Goal: Navigation & Orientation: Find specific page/section

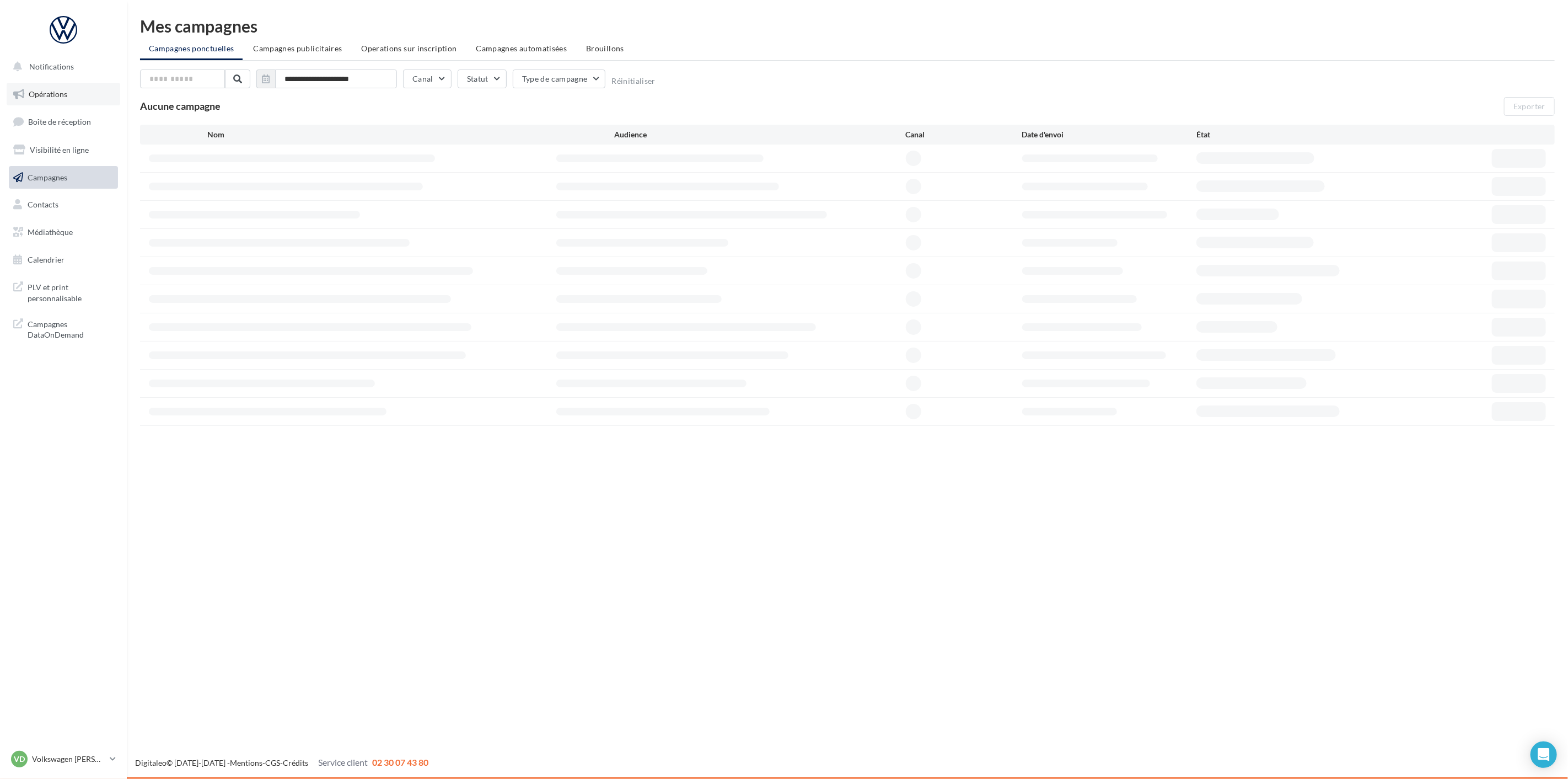
click at [56, 86] on link "Opérations" at bounding box center [63, 94] width 114 height 23
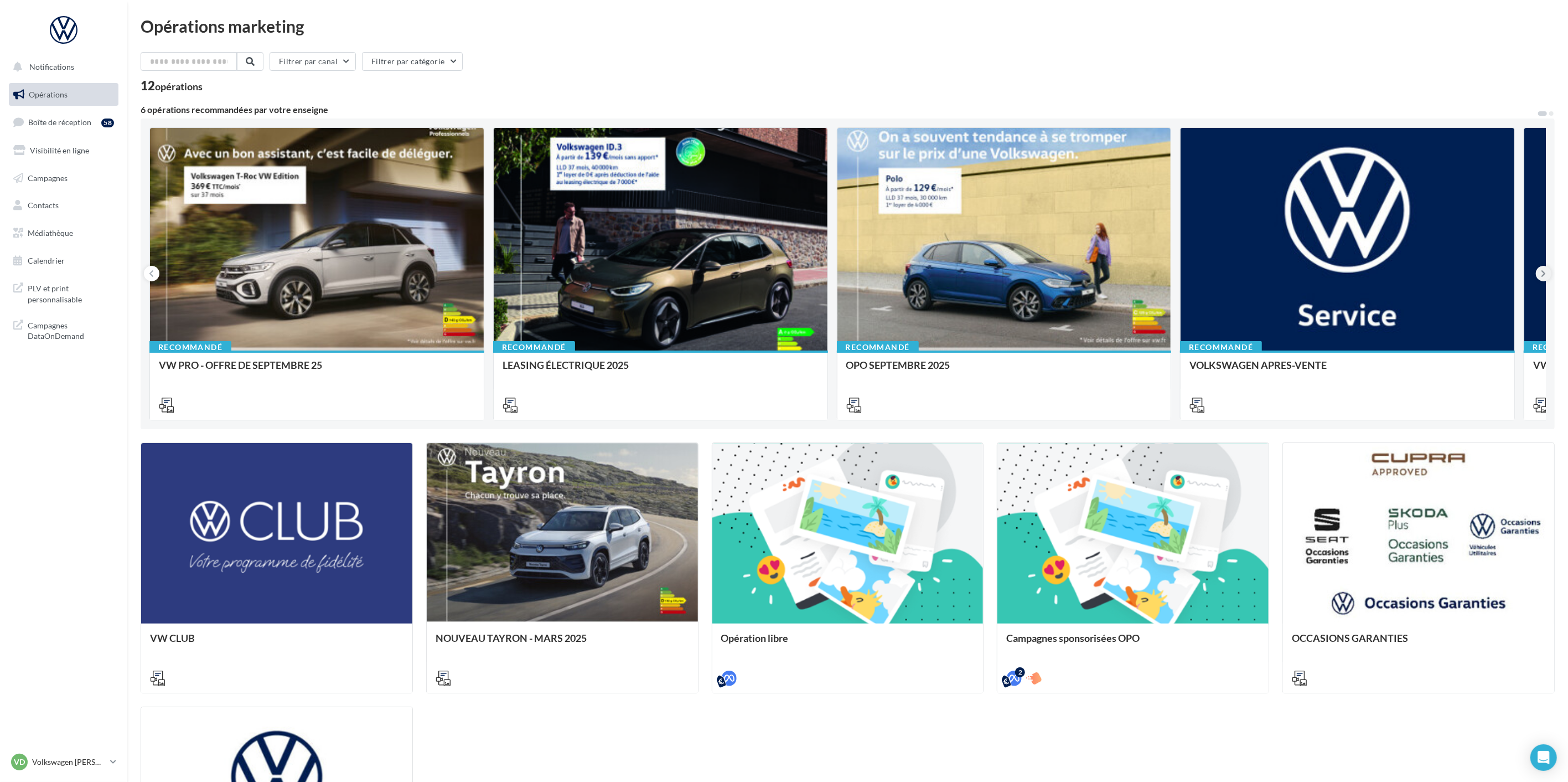
click at [1547, 274] on button at bounding box center [1543, 273] width 15 height 15
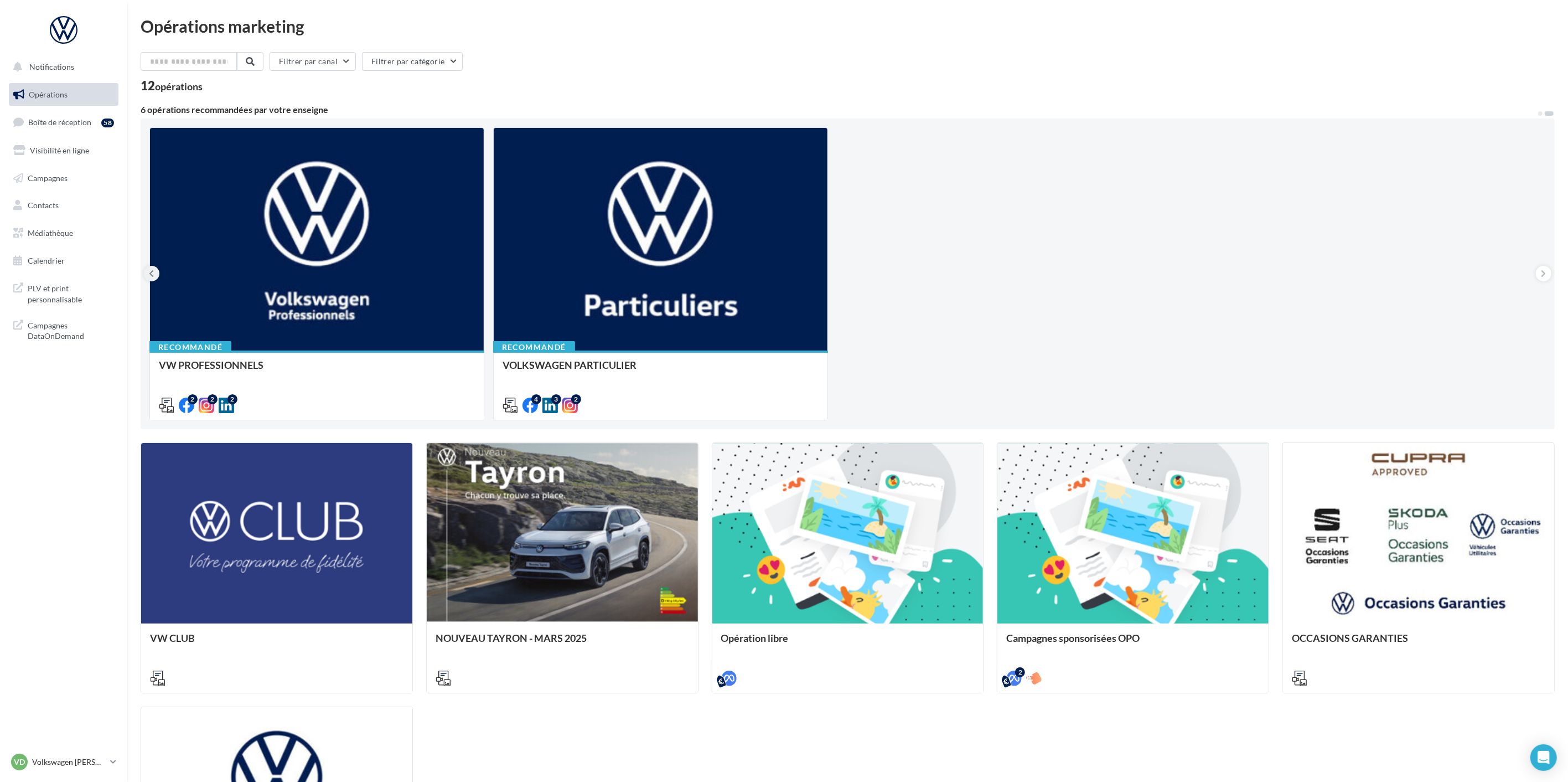
click at [155, 274] on button at bounding box center [151, 273] width 15 height 15
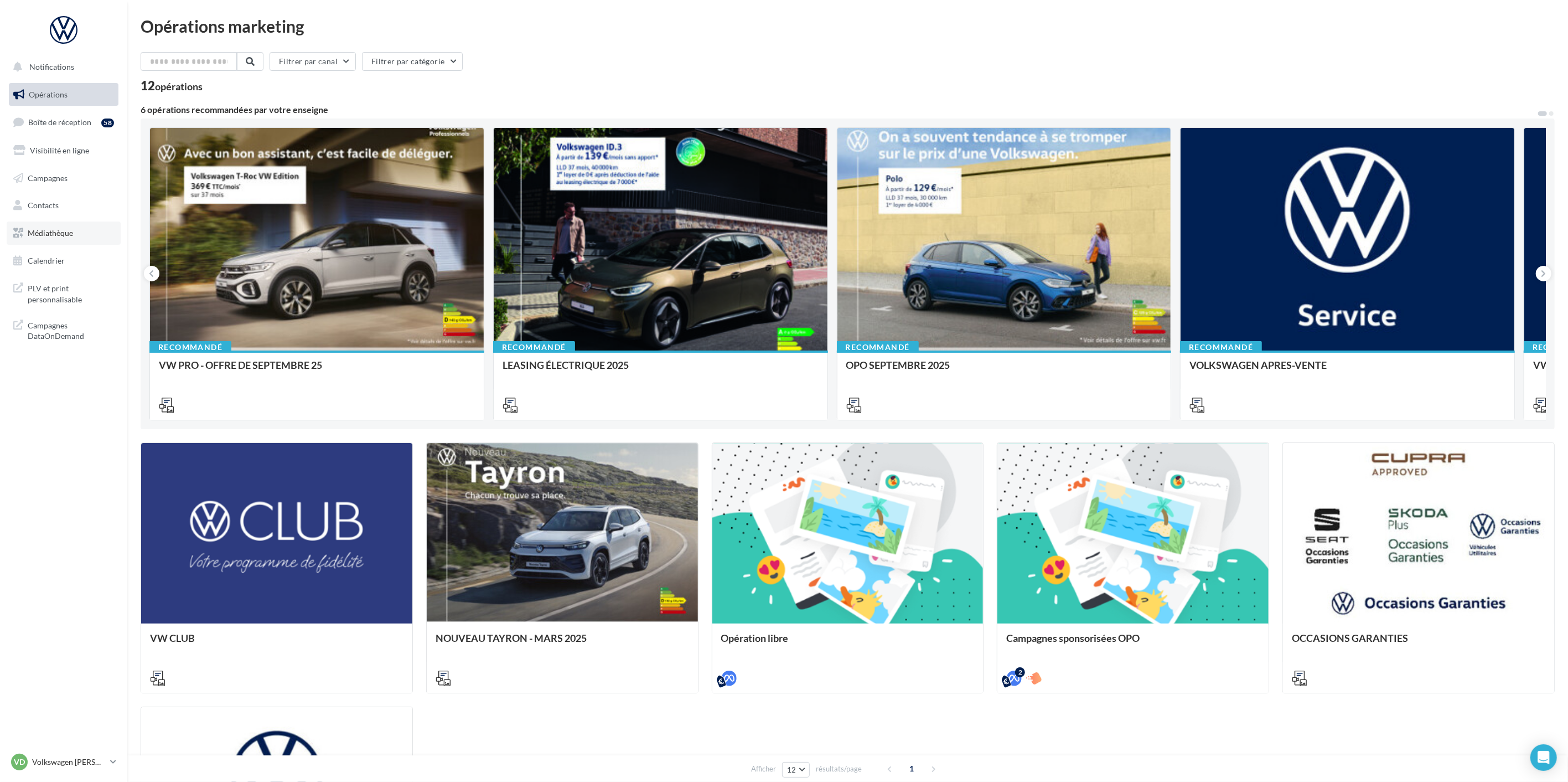
click at [62, 236] on span "Médiathèque" at bounding box center [50, 233] width 46 height 9
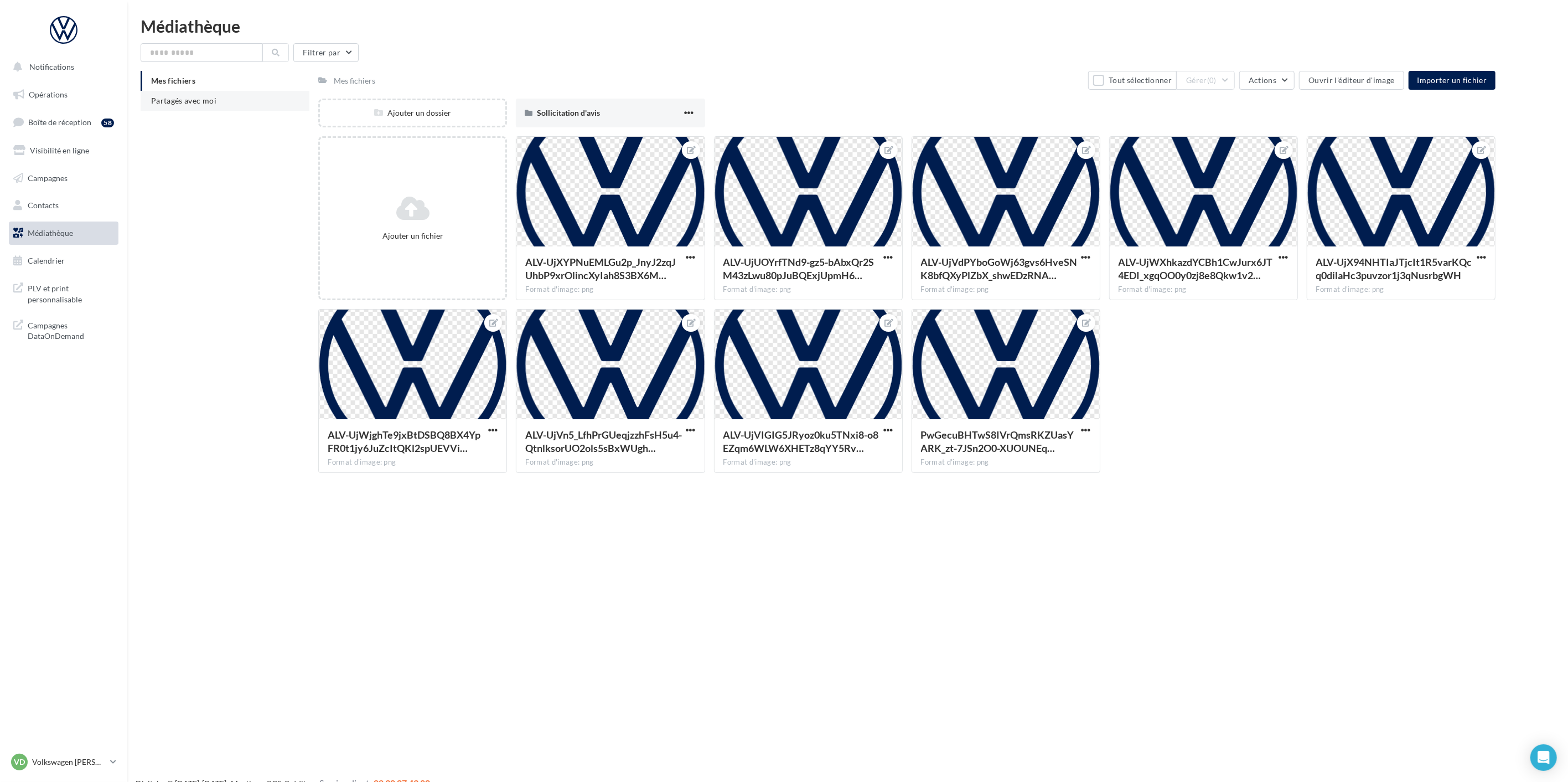
click at [201, 98] on span "Partagés avec moi" at bounding box center [183, 101] width 66 height 9
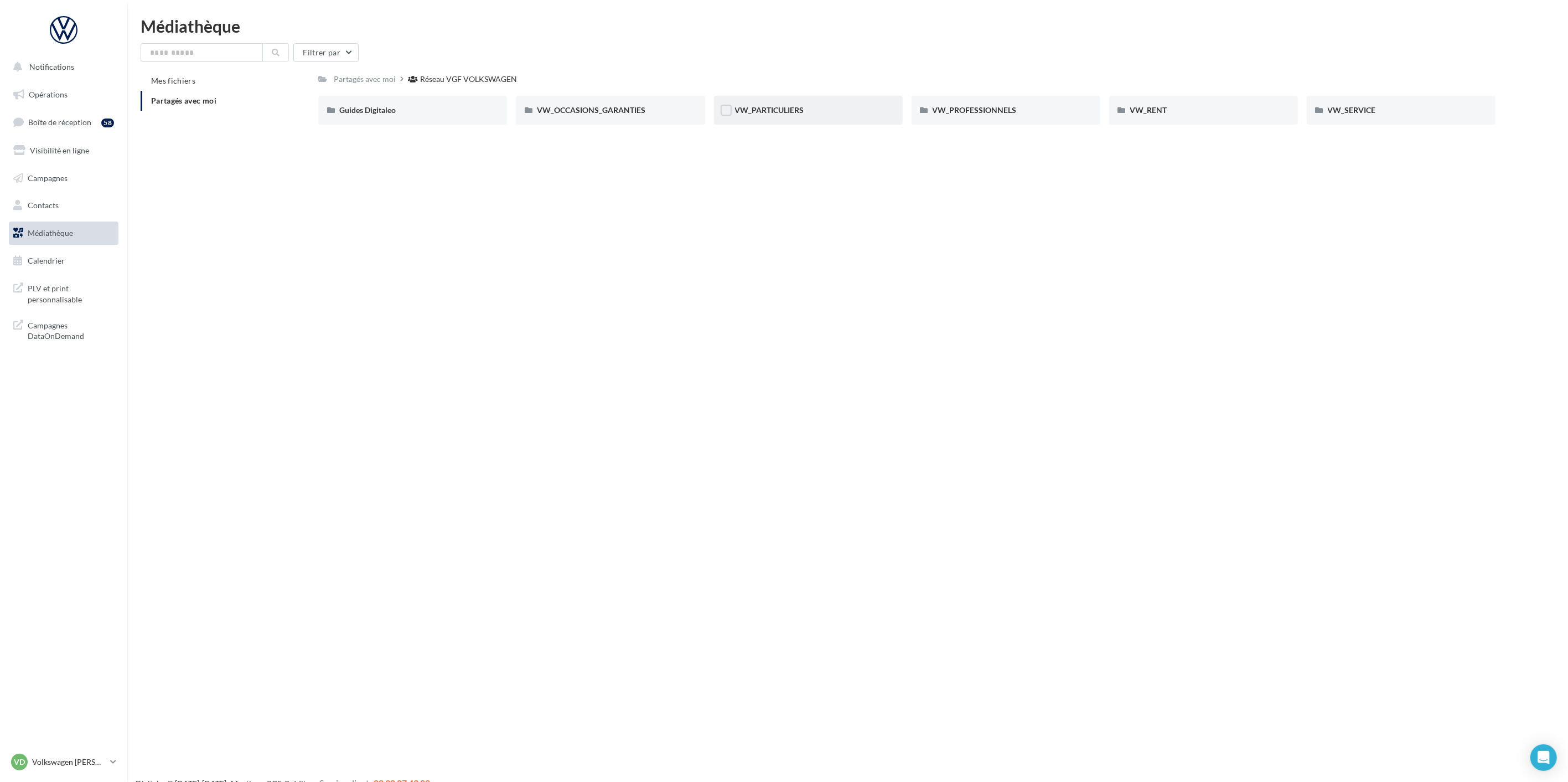
click at [794, 115] on div "VW_PARTICULIERS" at bounding box center [808, 110] width 146 height 11
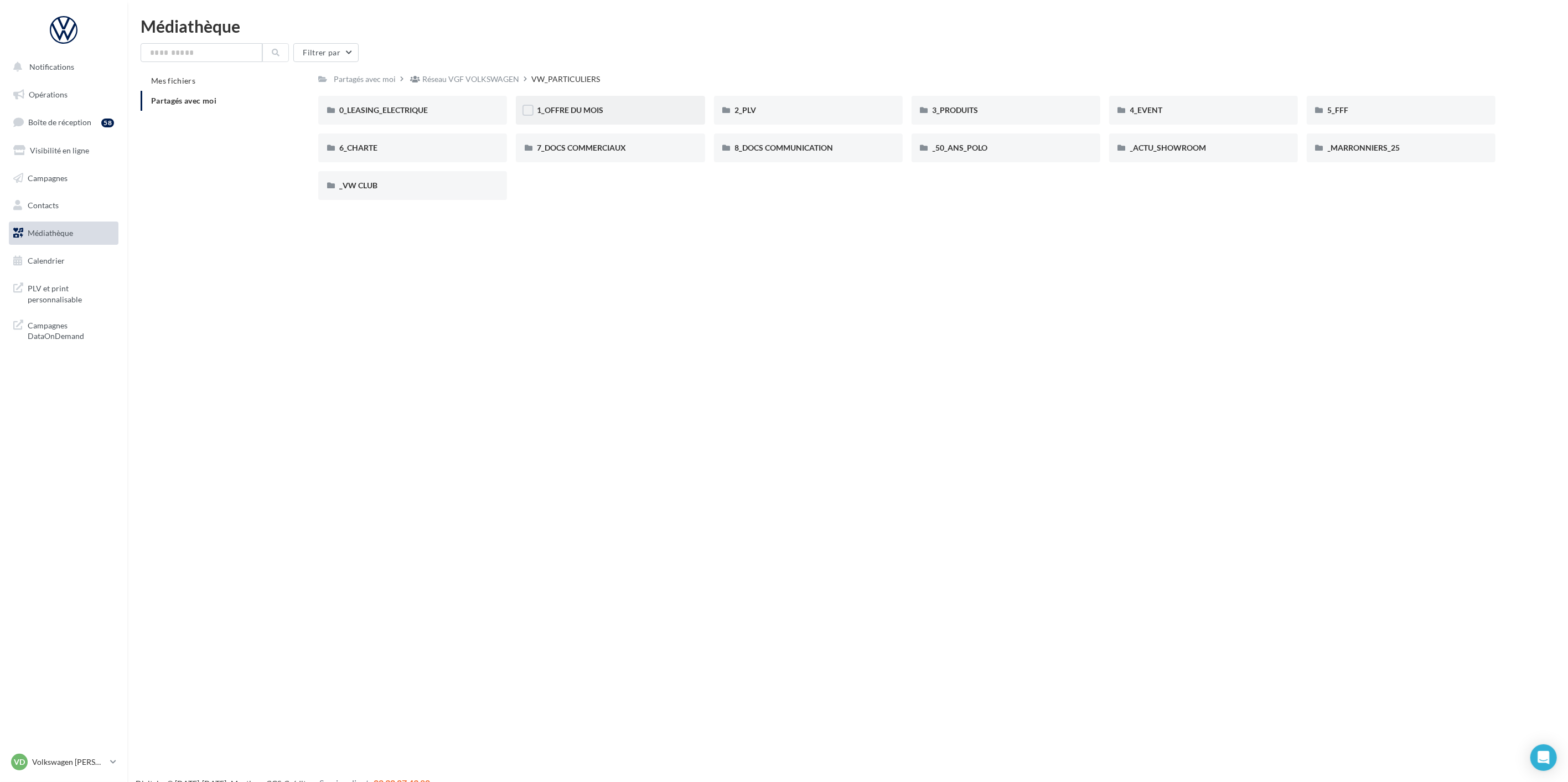
click at [590, 115] on div "1_OFFRE DU MOIS" at bounding box center [609, 110] width 146 height 11
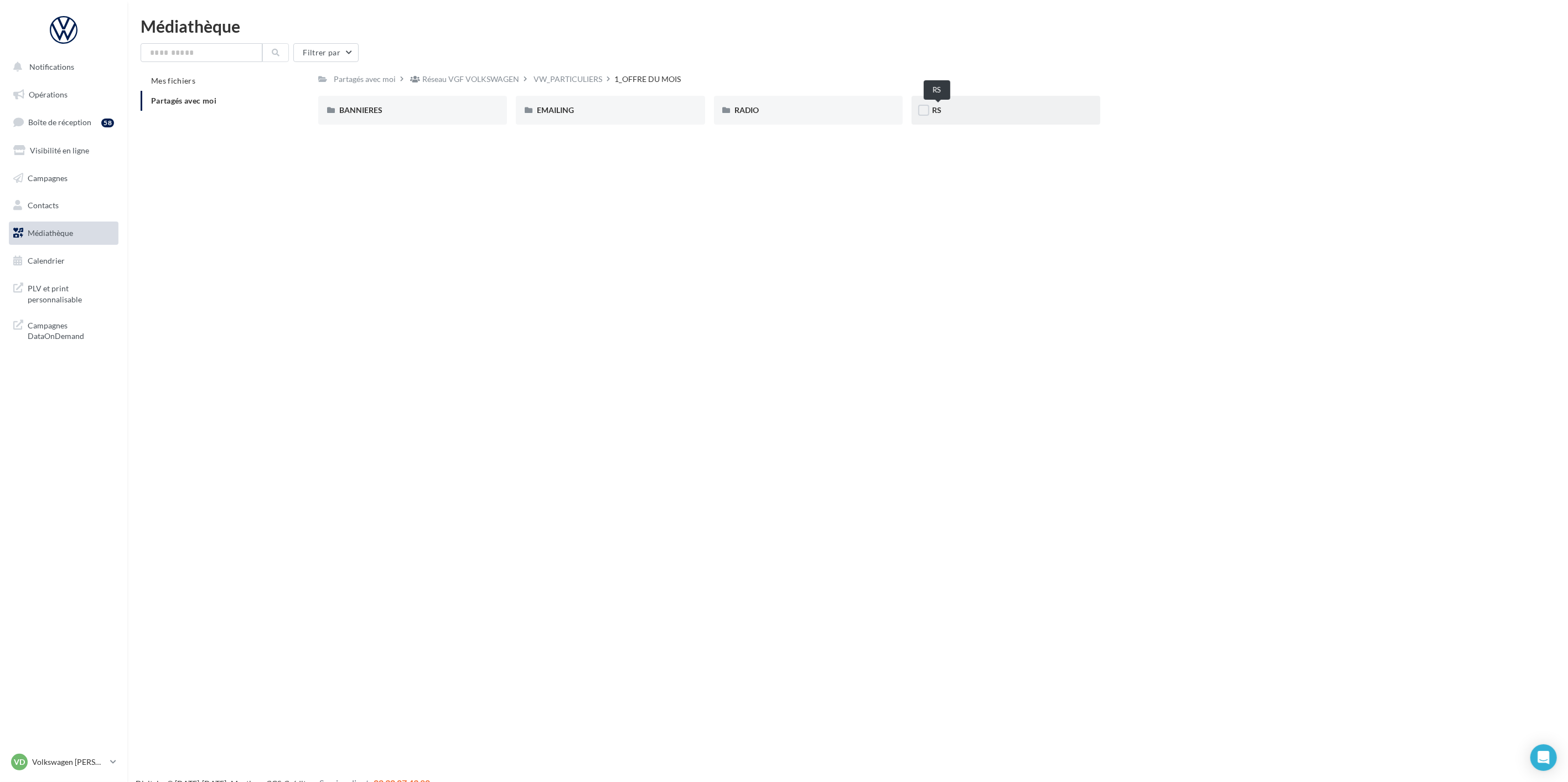
click at [938, 106] on span "RS" at bounding box center [937, 110] width 9 height 9
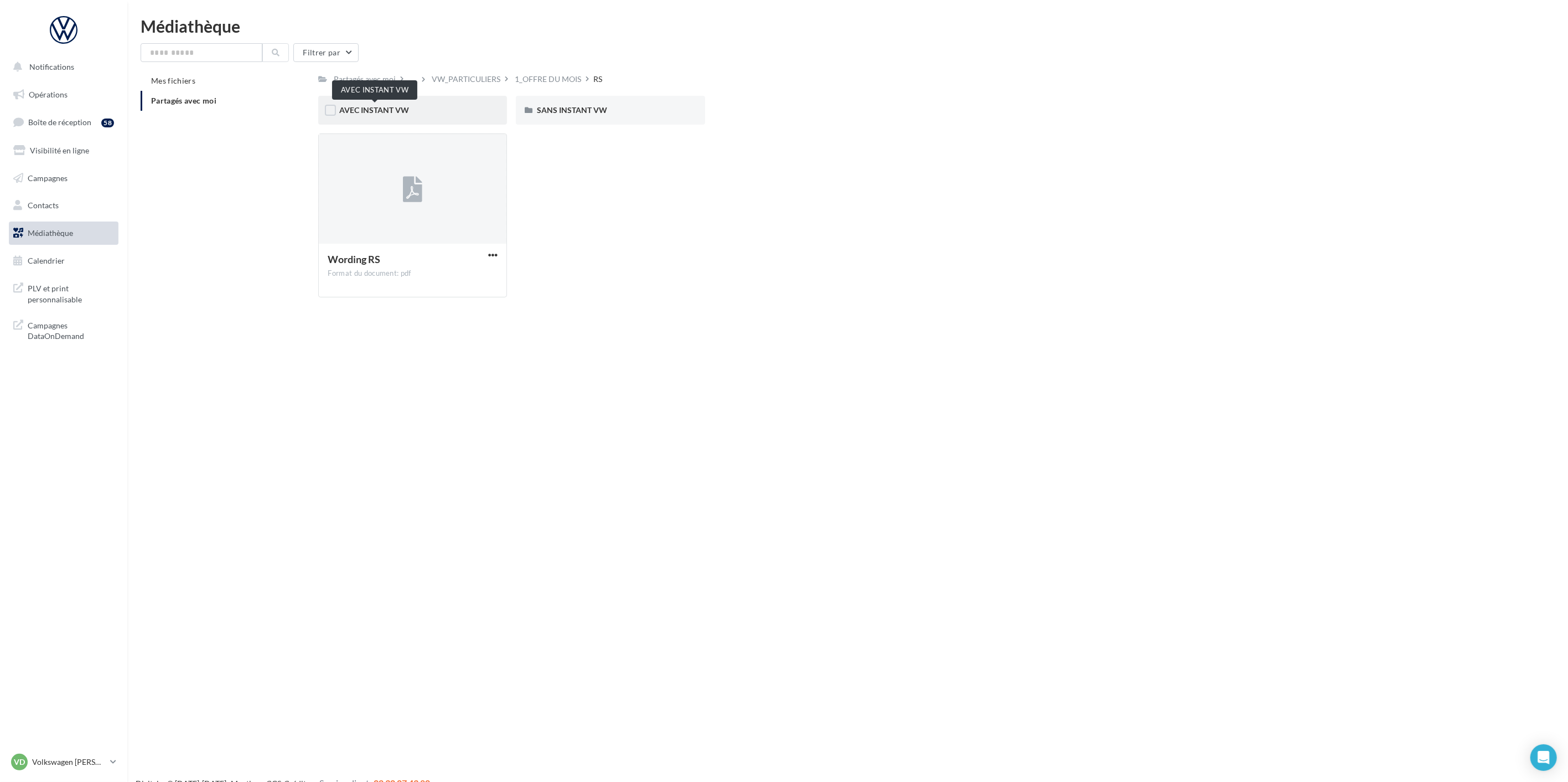
click at [397, 111] on span "AVEC INSTANT VW" at bounding box center [374, 110] width 70 height 9
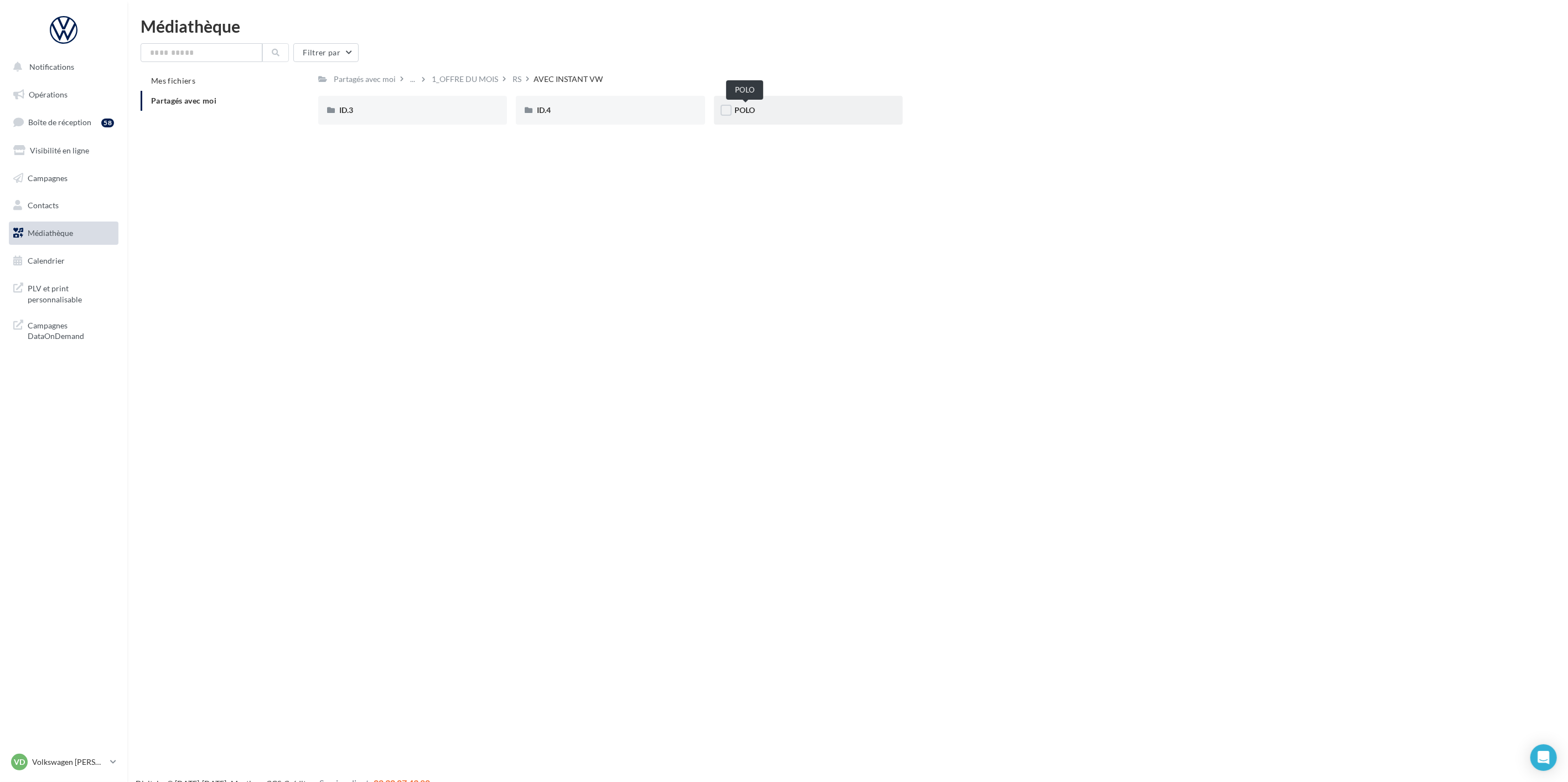
click at [746, 112] on span "POLO" at bounding box center [745, 110] width 21 height 9
click at [46, 766] on p "Volkswagen [PERSON_NAME]" at bounding box center [68, 761] width 74 height 11
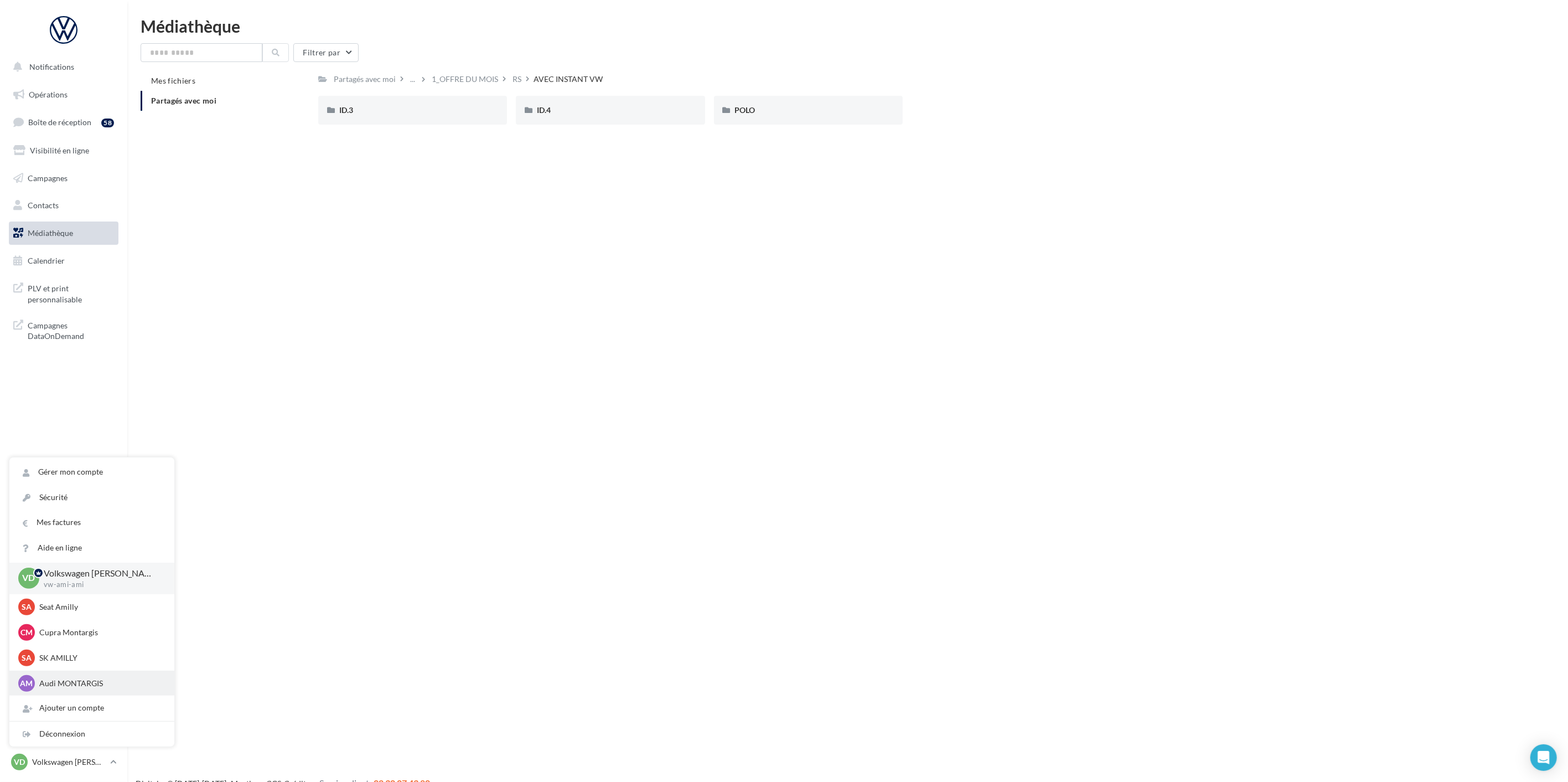
click at [69, 689] on p "Audi MONTARGIS" at bounding box center [100, 683] width 122 height 11
